Goal: Task Accomplishment & Management: Manage account settings

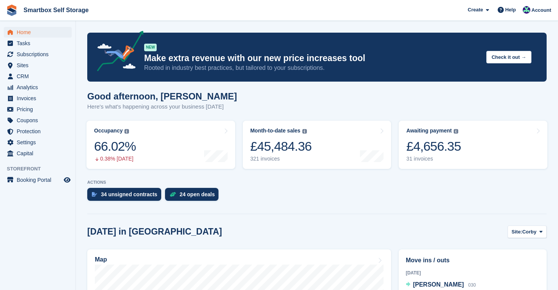
click at [25, 33] on span "Home" at bounding box center [40, 32] width 46 height 11
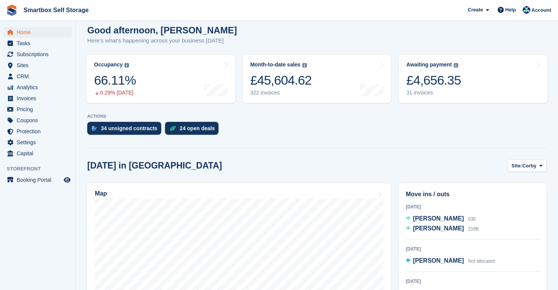
scroll to position [92, 0]
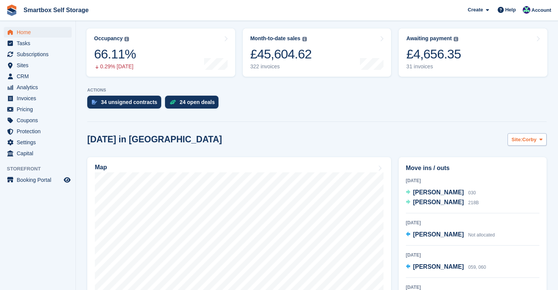
click at [531, 140] on span "Corby" at bounding box center [529, 140] width 14 height 8
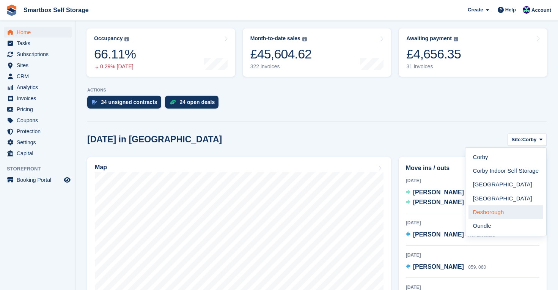
click at [490, 211] on link "Desborough" at bounding box center [505, 212] width 75 height 14
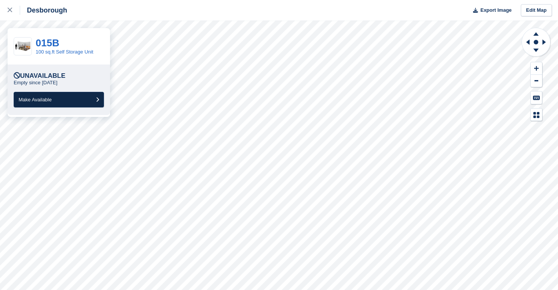
click at [52, 99] on span "Make Available" at bounding box center [35, 100] width 33 height 6
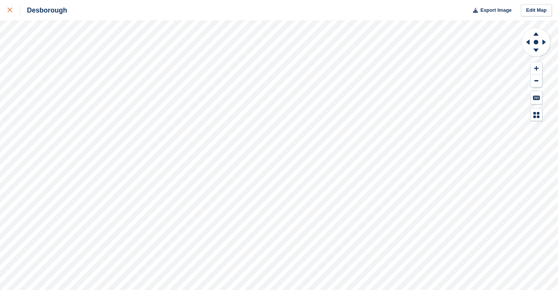
click at [11, 9] on icon at bounding box center [10, 10] width 5 height 5
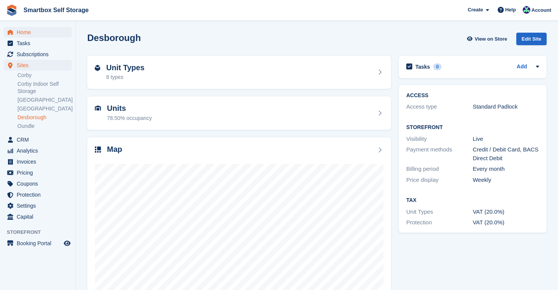
click at [29, 30] on span "Home" at bounding box center [40, 32] width 46 height 11
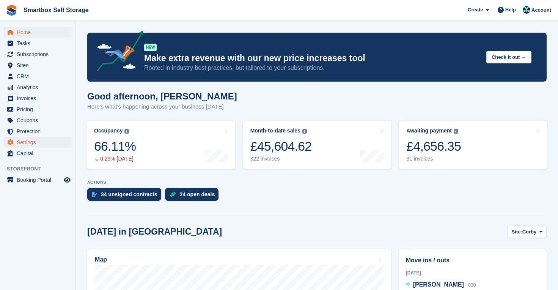
click at [41, 142] on span "Settings" at bounding box center [40, 142] width 46 height 11
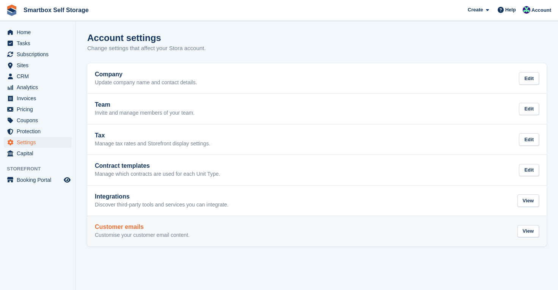
click at [138, 225] on h2 "Customer emails" at bounding box center [142, 226] width 95 height 7
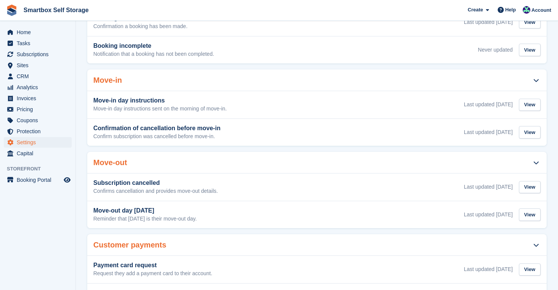
scroll to position [216, 0]
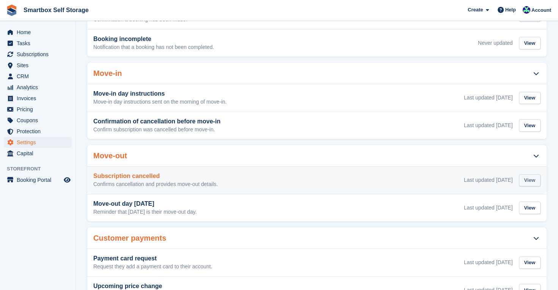
click at [530, 176] on div "View" at bounding box center [530, 180] width 22 height 13
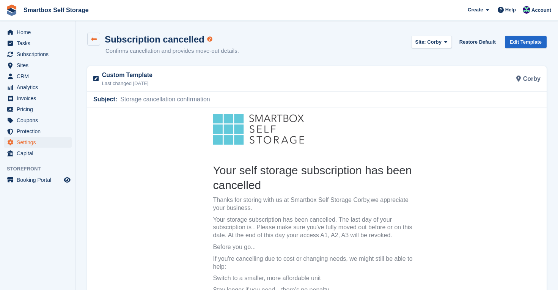
click at [95, 39] on icon at bounding box center [94, 39] width 6 height 6
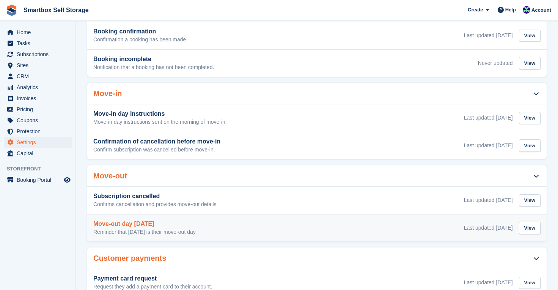
scroll to position [210, 0]
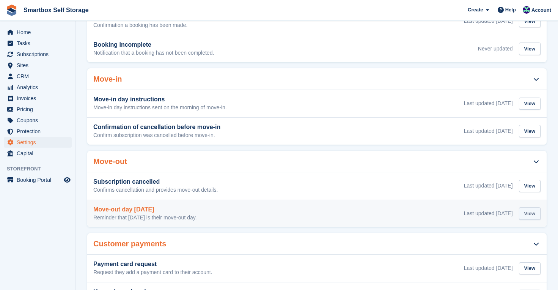
click at [527, 211] on div "View" at bounding box center [530, 213] width 22 height 13
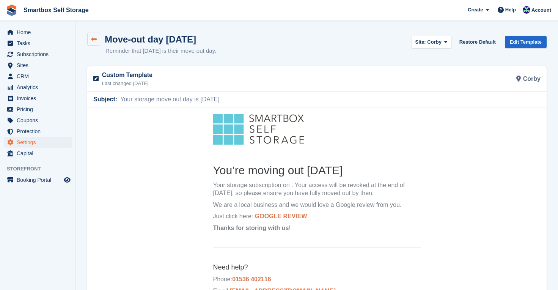
click at [94, 37] on icon at bounding box center [94, 39] width 6 height 6
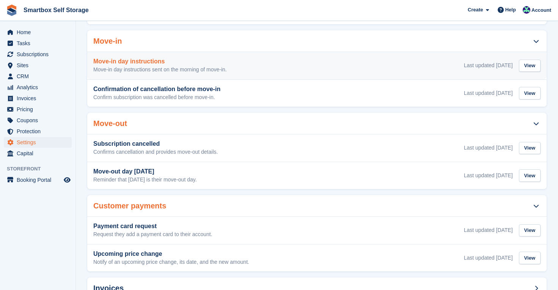
scroll to position [254, 0]
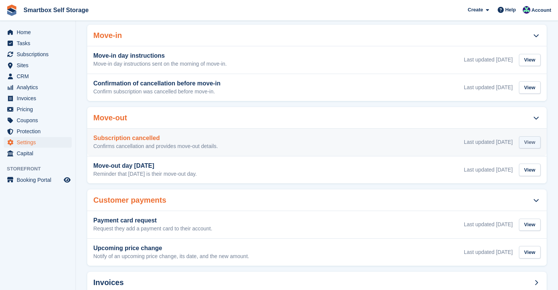
click at [531, 142] on div "View" at bounding box center [530, 142] width 22 height 13
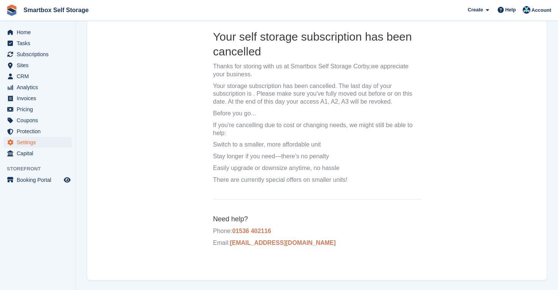
scroll to position [99, 0]
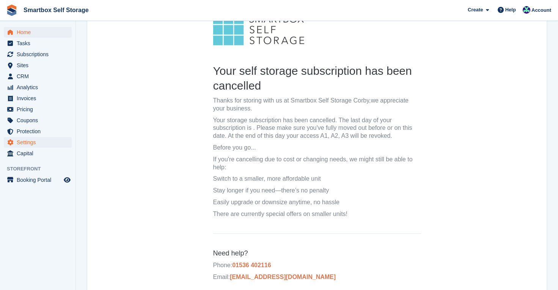
click at [27, 34] on span "Home" at bounding box center [40, 32] width 46 height 11
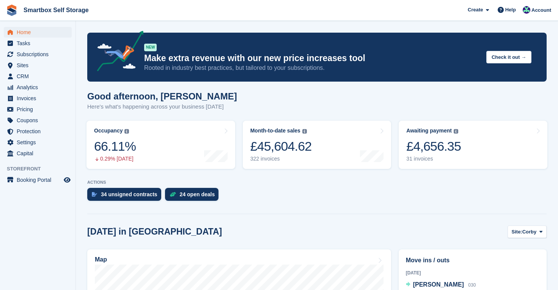
click at [19, 30] on span "Home" at bounding box center [40, 32] width 46 height 11
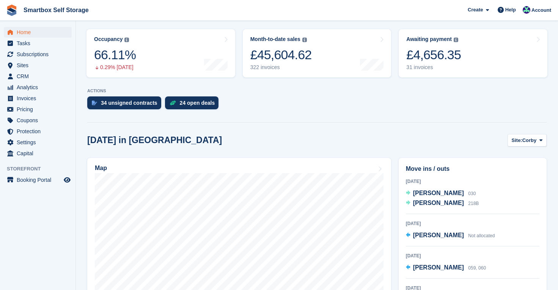
scroll to position [38, 0]
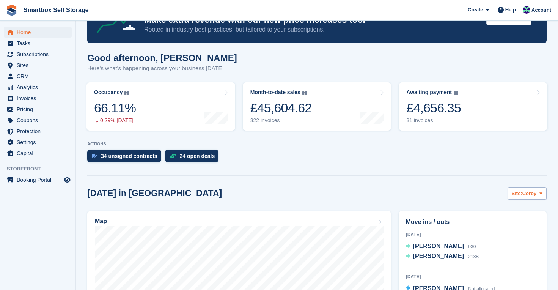
click at [529, 196] on span "Corby" at bounding box center [529, 194] width 14 height 8
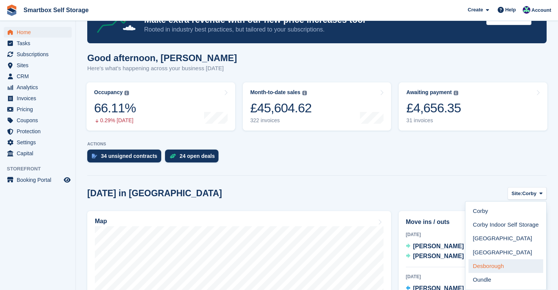
click at [501, 261] on link "Desborough" at bounding box center [505, 266] width 75 height 14
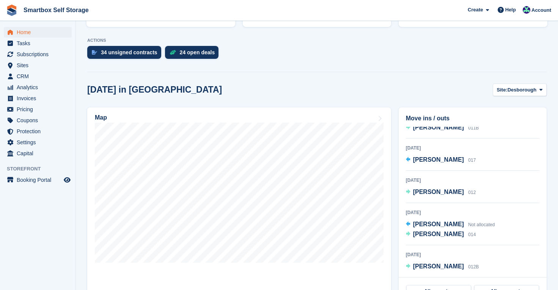
scroll to position [134, 0]
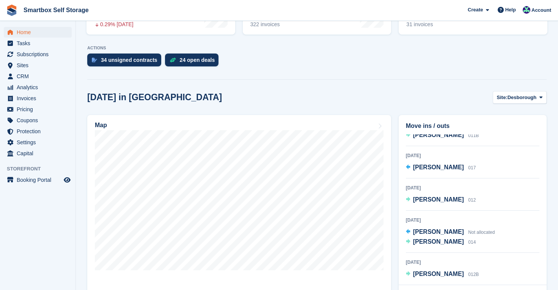
click at [28, 31] on span "Home" at bounding box center [40, 32] width 46 height 11
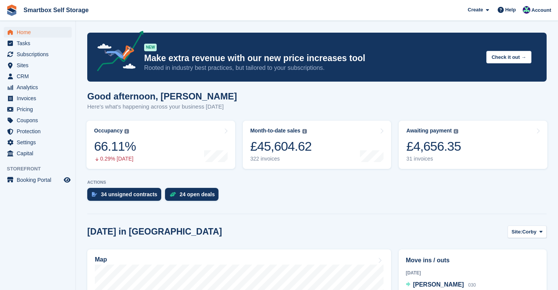
click at [26, 33] on span "Home" at bounding box center [40, 32] width 46 height 11
click at [28, 33] on span "Home" at bounding box center [40, 32] width 46 height 11
